Goal: Information Seeking & Learning: Learn about a topic

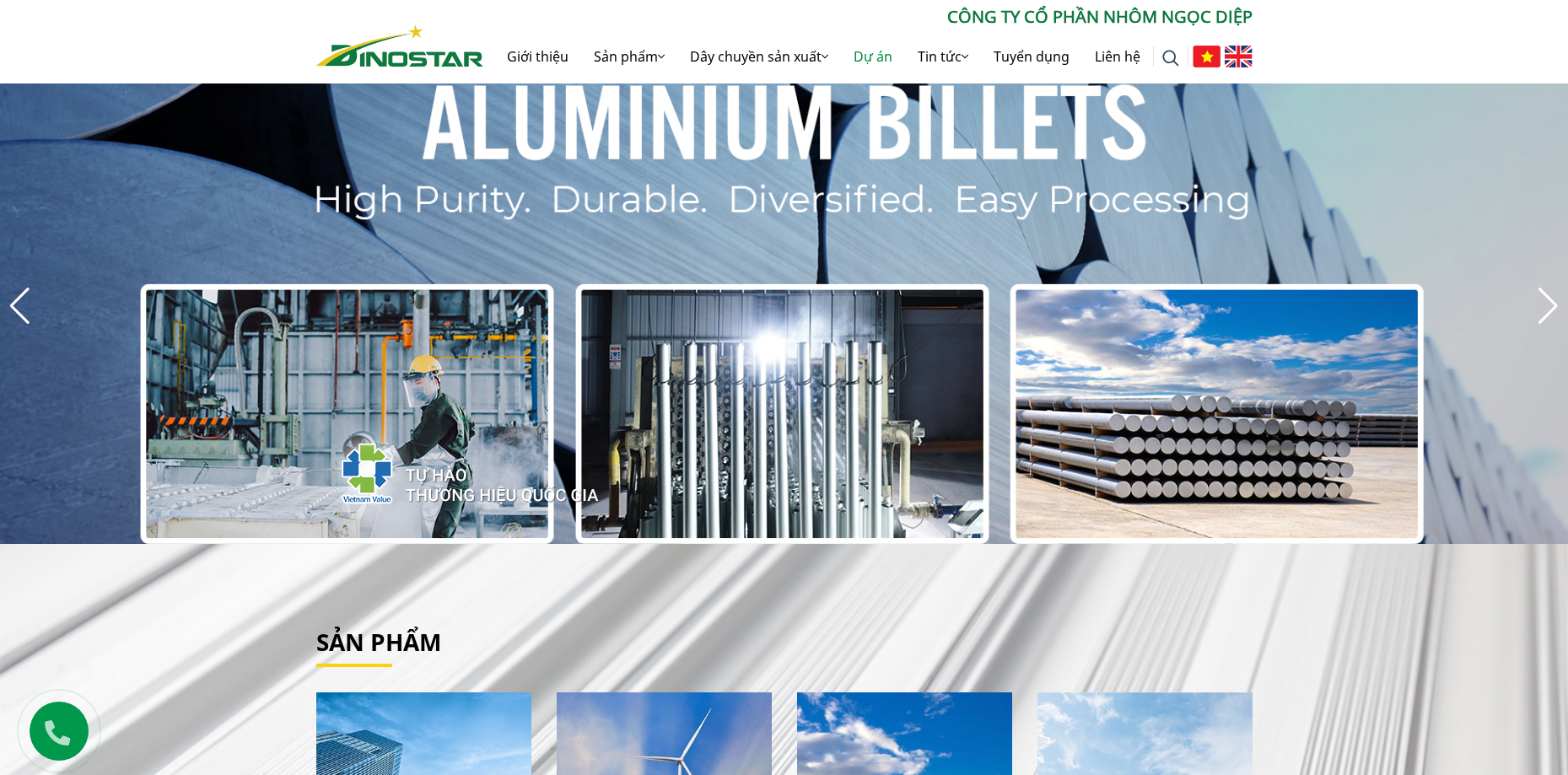
click at [880, 55] on link "Dự án" at bounding box center [873, 57] width 64 height 54
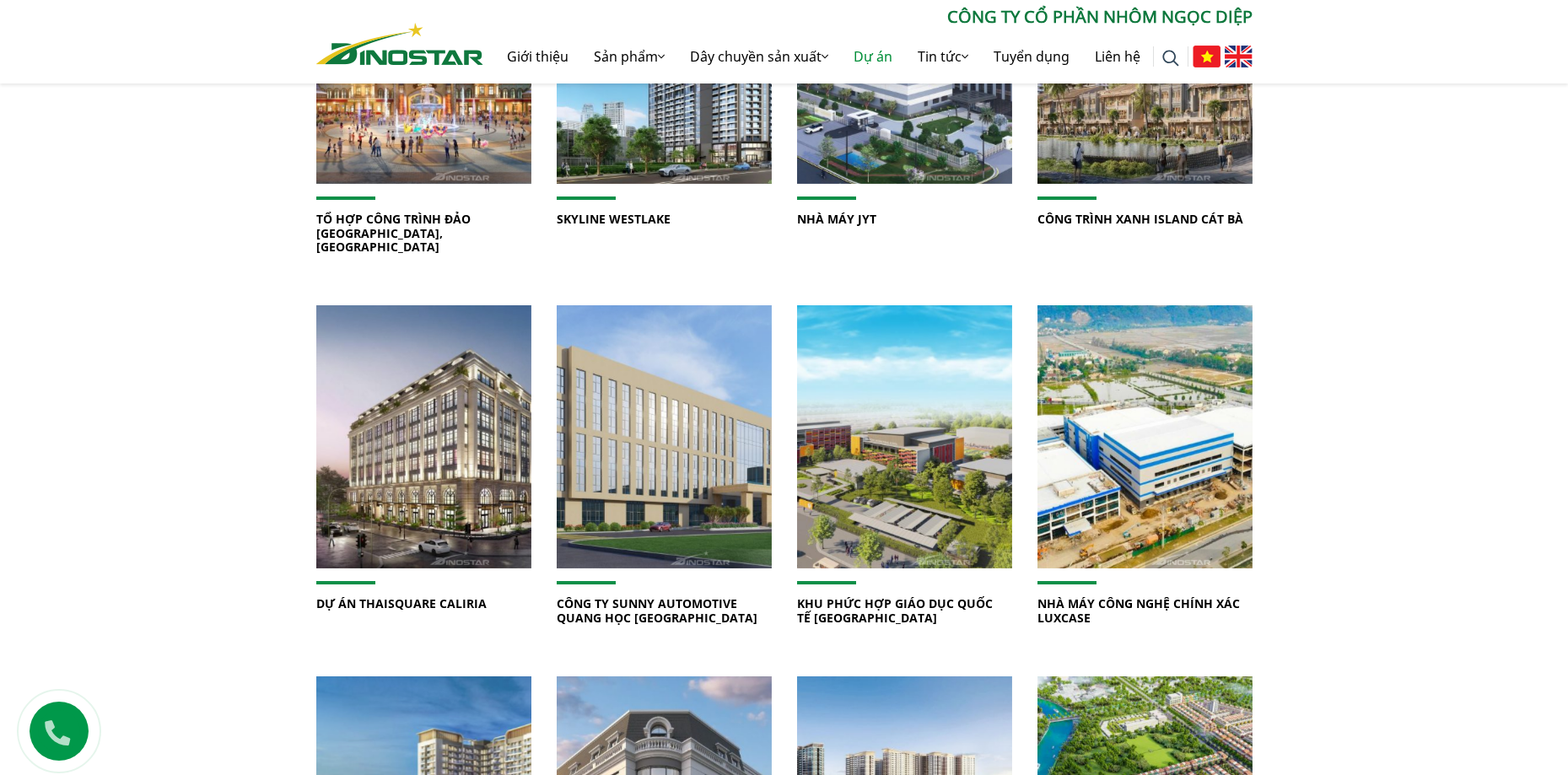
scroll to position [422, 0]
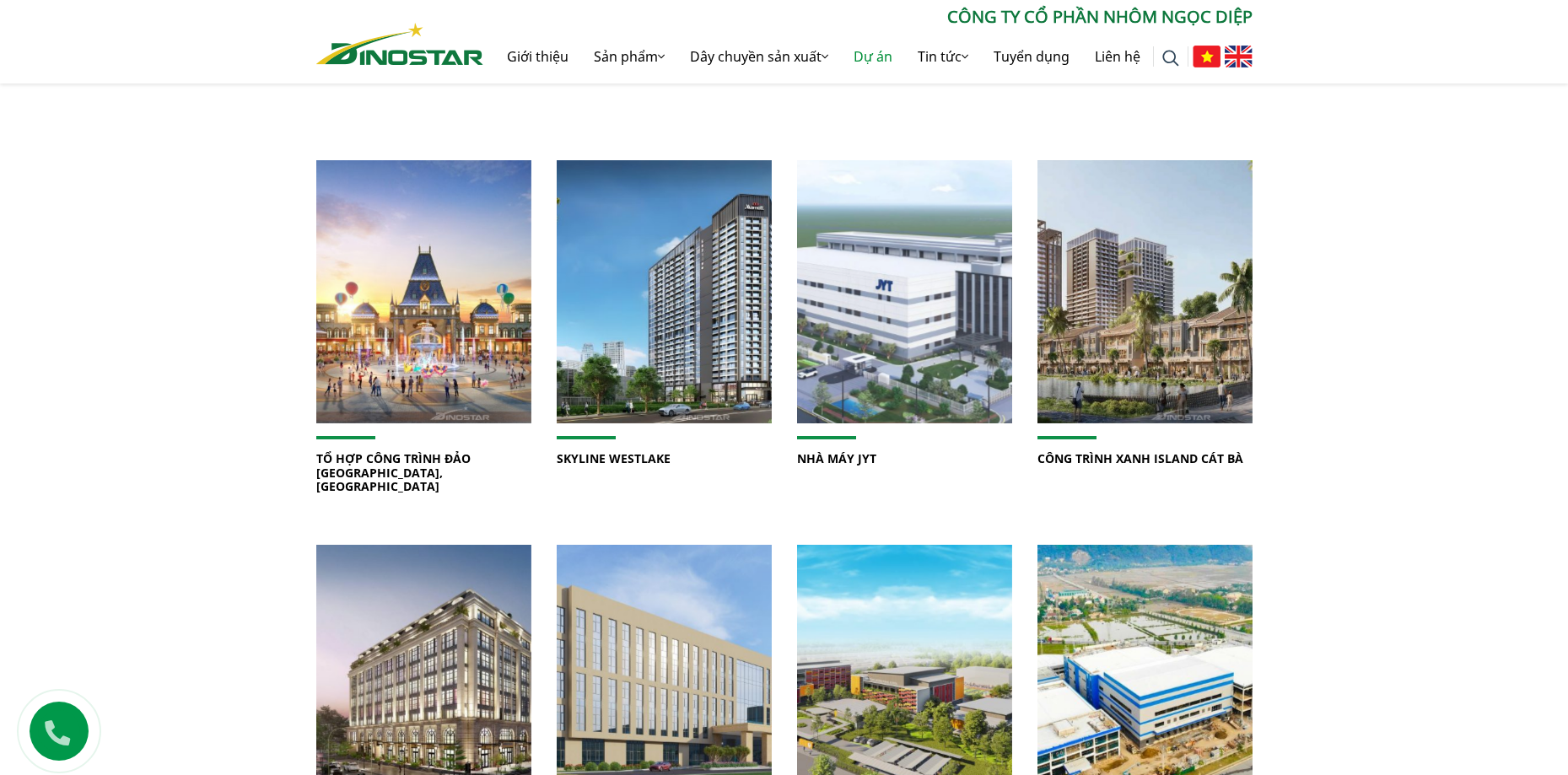
click at [860, 340] on img at bounding box center [904, 292] width 230 height 282
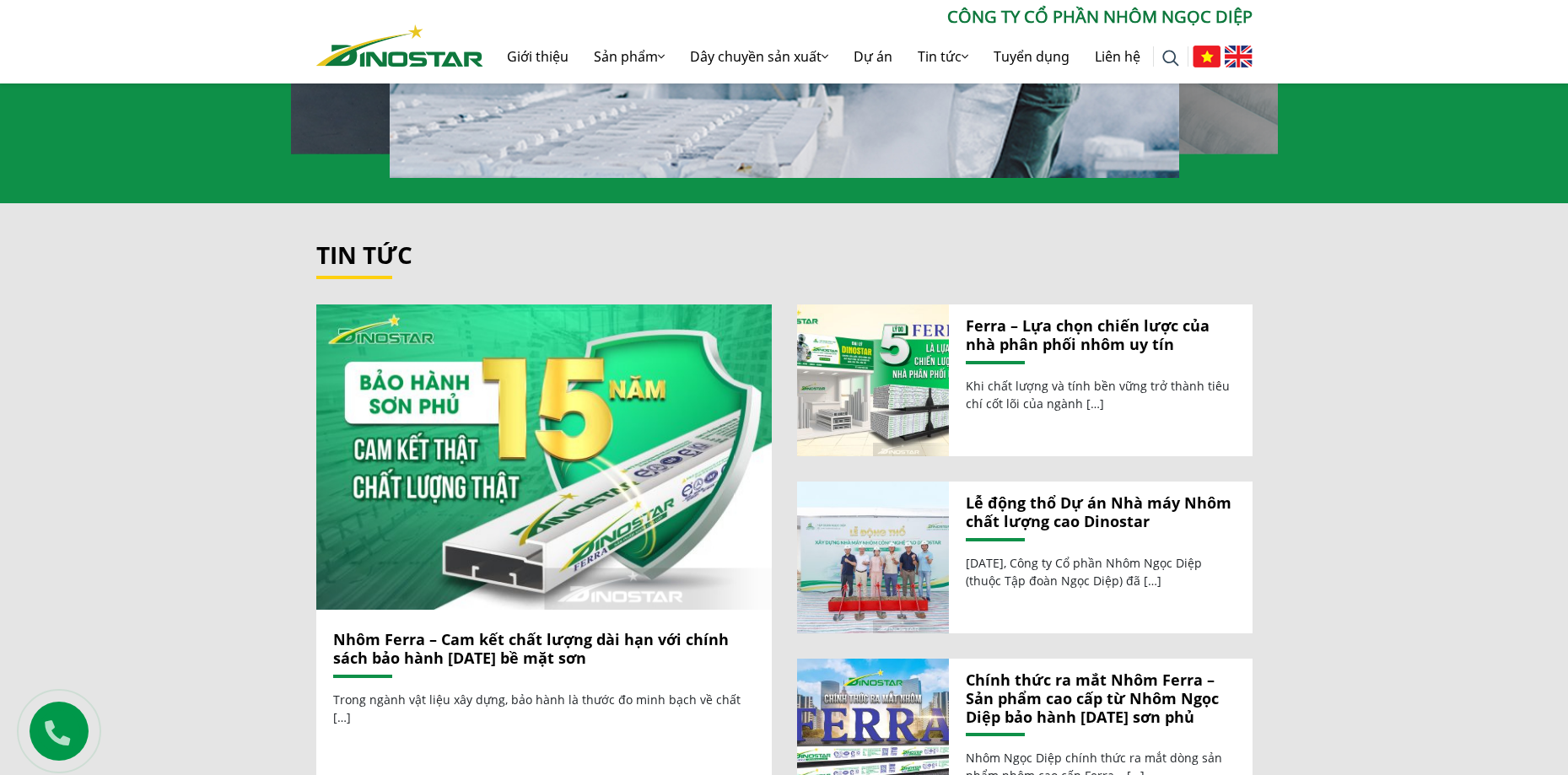
scroll to position [1941, 0]
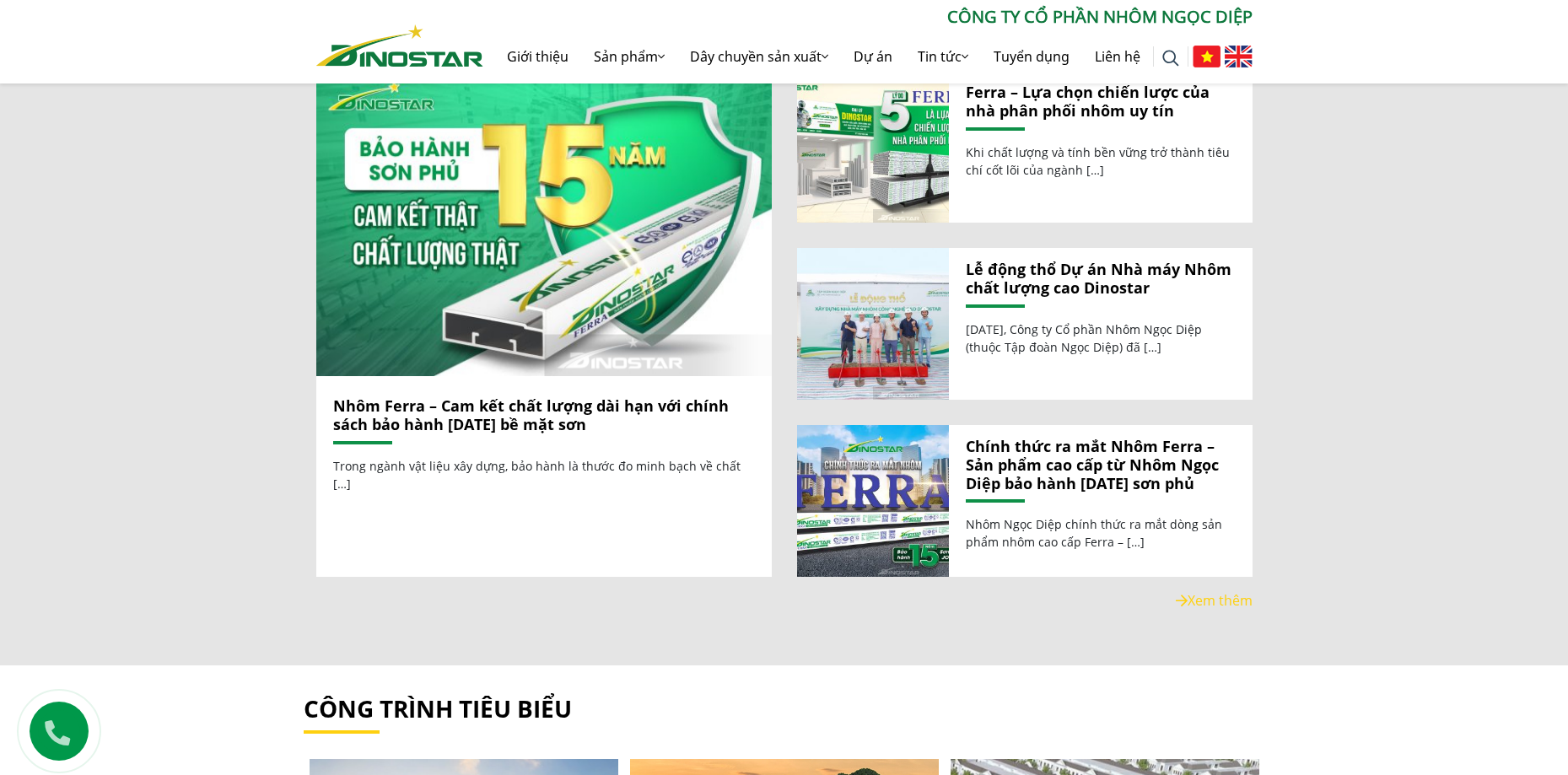
click at [993, 263] on link "Lễ động thổ Dự án Nhà máy Nhôm chất lượng cao Dinostar" at bounding box center [1100, 279] width 270 height 37
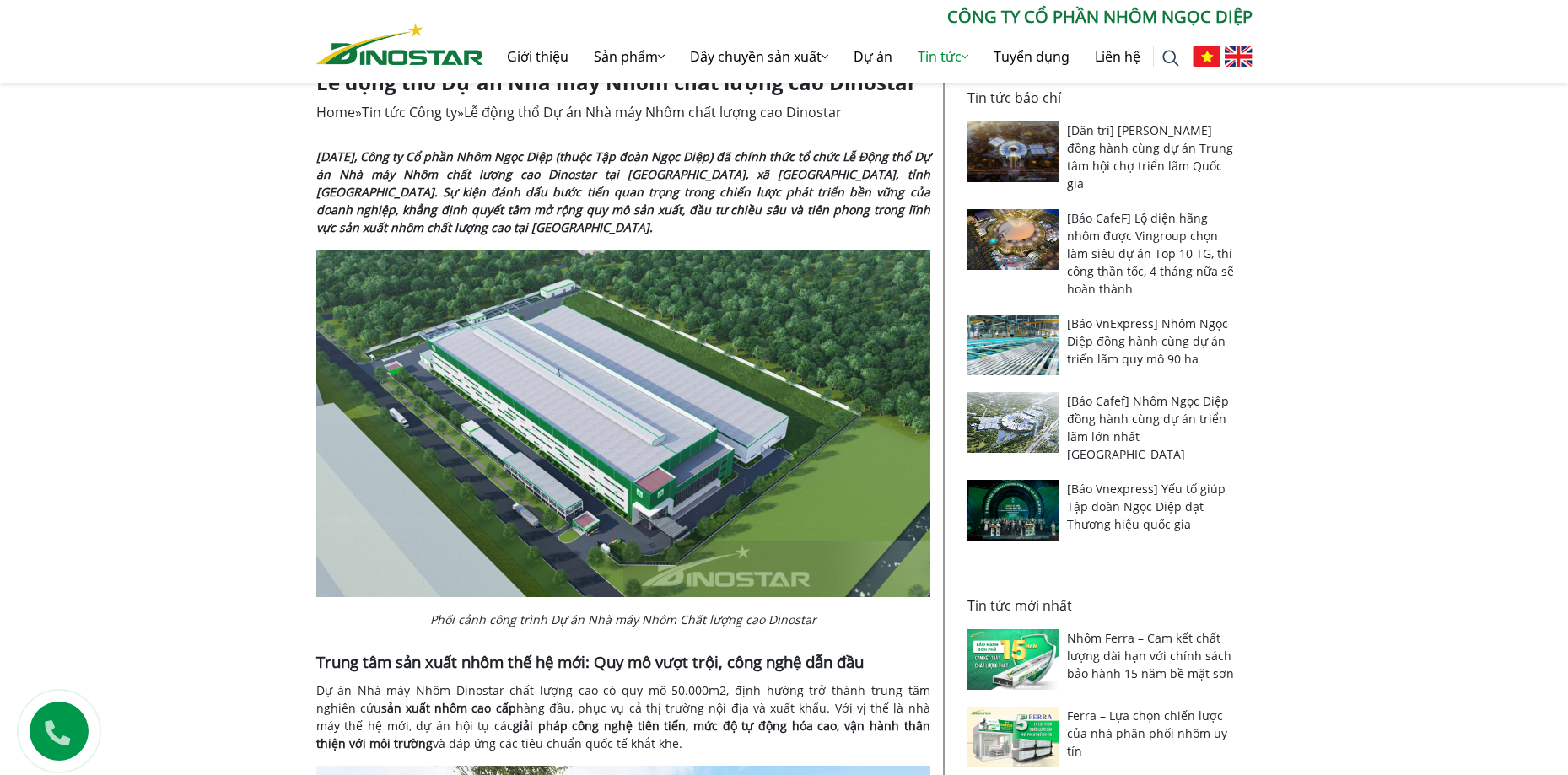
scroll to position [338, 0]
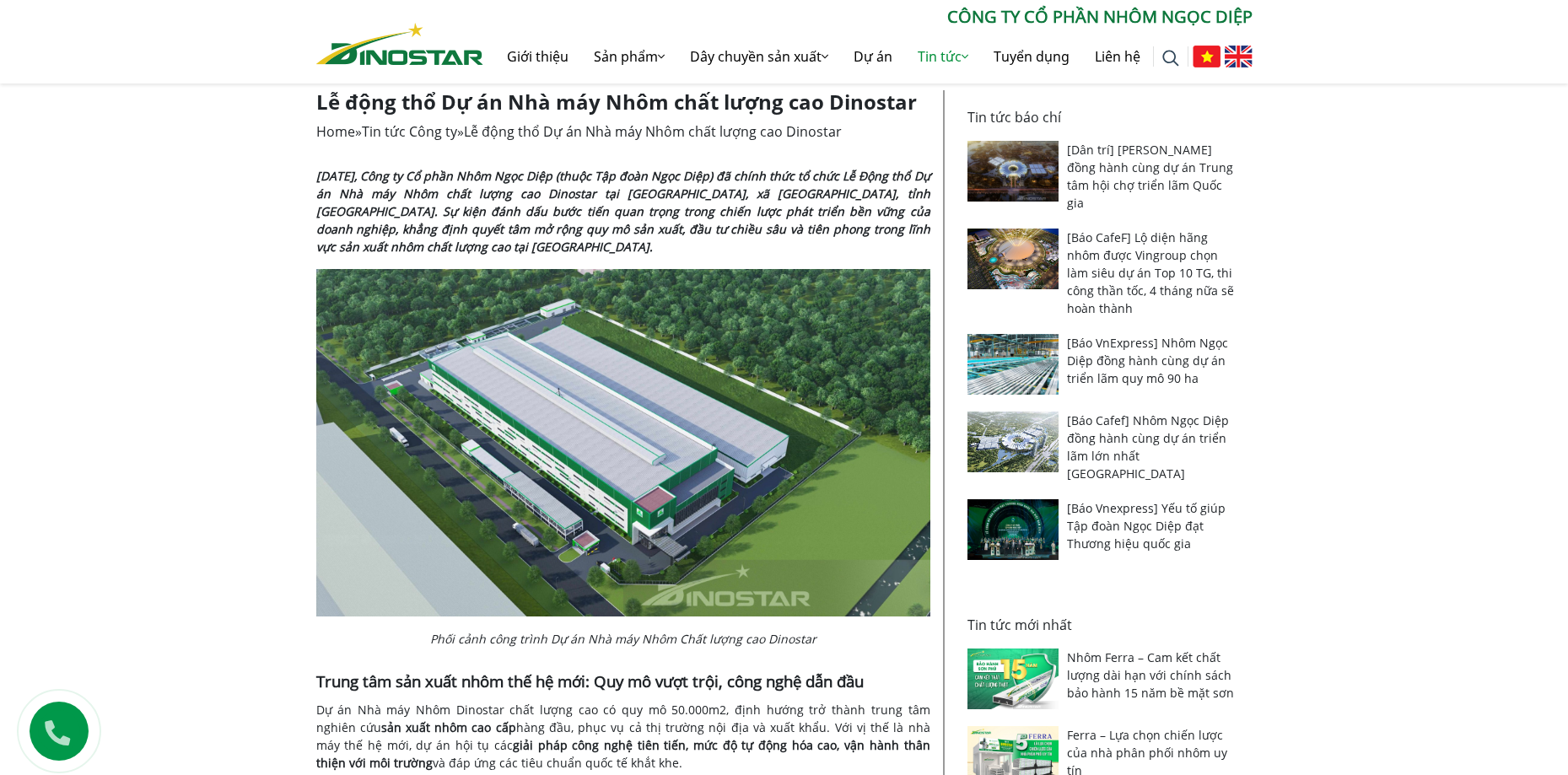
click at [521, 439] on img at bounding box center [624, 443] width 614 height 348
